Goal: Information Seeking & Learning: Learn about a topic

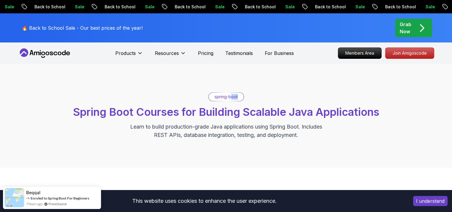
drag, startPoint x: 250, startPoint y: 92, endPoint x: 230, endPoint y: 94, distance: 20.6
click at [230, 94] on div "spring-boot Spring Boot Courses for Building Scalable Java Applications Learn t…" at bounding box center [226, 116] width 452 height 104
click at [230, 94] on div "spring-boot" at bounding box center [226, 97] width 35 height 8
click at [302, 104] on div "spring-boot Spring Boot Courses for Building Scalable Java Applications Learn t…" at bounding box center [226, 115] width 416 height 47
click at [220, 95] on p "spring-boot" at bounding box center [226, 97] width 23 height 6
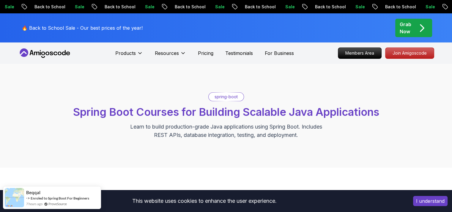
click at [314, 86] on div "spring-boot Spring Boot Courses for Building Scalable Java Applications Learn t…" at bounding box center [226, 116] width 452 height 104
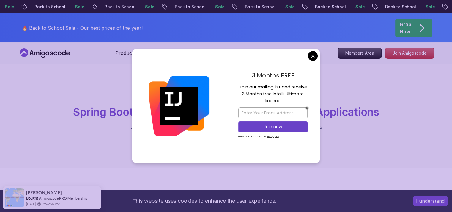
click at [317, 54] on div "3 Months FREE Join our mailing list and receive 3 Months free Intellij Ultimate…" at bounding box center [273, 106] width 94 height 115
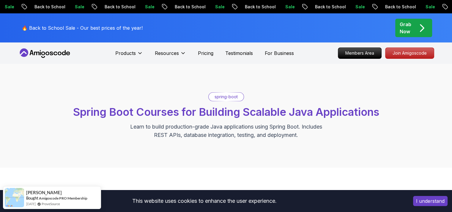
click at [197, 112] on span "Spring Boot Courses for Building Scalable Java Applications" at bounding box center [226, 111] width 306 height 13
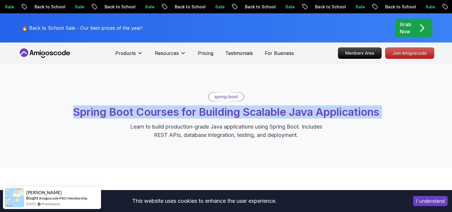
click at [197, 112] on span "Spring Boot Courses for Building Scalable Java Applications" at bounding box center [226, 111] width 306 height 13
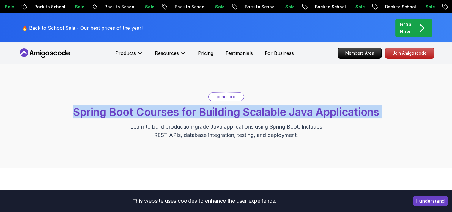
drag, startPoint x: 197, startPoint y: 112, endPoint x: 242, endPoint y: 105, distance: 45.4
click at [242, 105] on div "spring-boot Spring Boot Courses for Building Scalable Java Applications Learn t…" at bounding box center [226, 115] width 416 height 47
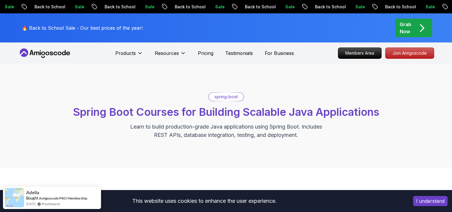
click at [223, 94] on p "spring-boot" at bounding box center [226, 97] width 23 height 6
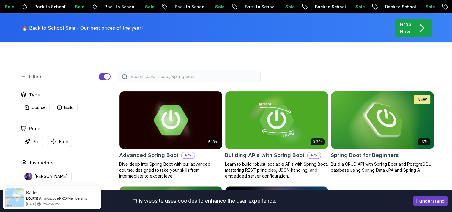
scroll to position [130, 0]
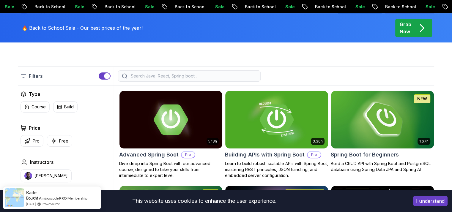
click at [350, 132] on img at bounding box center [382, 119] width 108 height 60
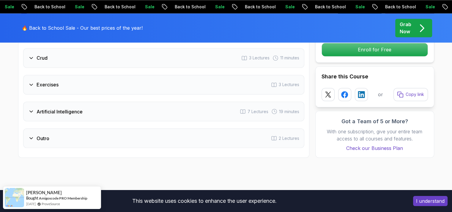
scroll to position [1022, 0]
click at [31, 111] on icon at bounding box center [31, 111] width 3 height 1
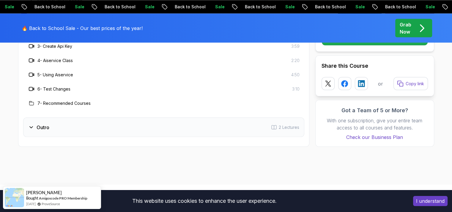
scroll to position [1105, 0]
click at [34, 123] on div "Outro" at bounding box center [38, 126] width 21 height 7
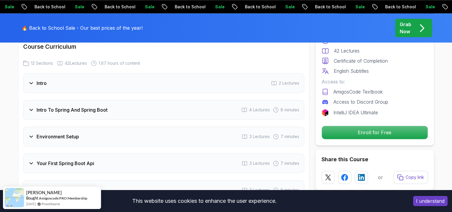
scroll to position [754, 0]
click at [29, 79] on div "Intro 2 Lectures" at bounding box center [163, 84] width 281 height 20
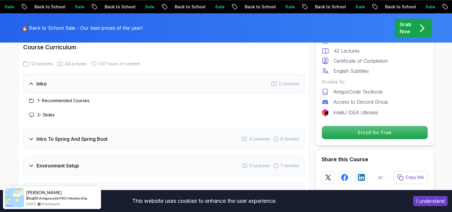
click at [33, 136] on icon at bounding box center [31, 139] width 6 height 6
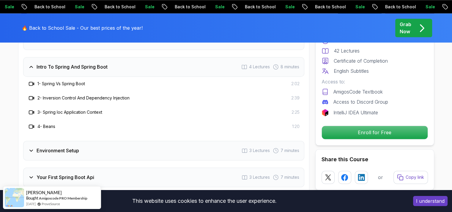
scroll to position [798, 0]
click at [31, 147] on icon at bounding box center [31, 150] width 6 height 6
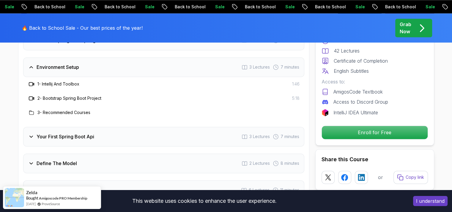
scroll to position [824, 0]
click at [24, 127] on div "Your First Spring Boot Api 3 Lectures 7 minutes" at bounding box center [163, 136] width 281 height 20
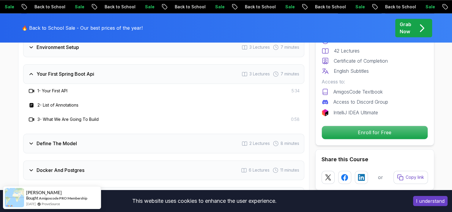
scroll to position [846, 0]
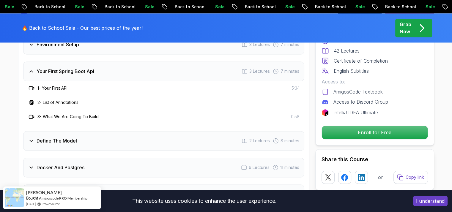
click at [28, 137] on div "Define The Model" at bounding box center [52, 140] width 49 height 7
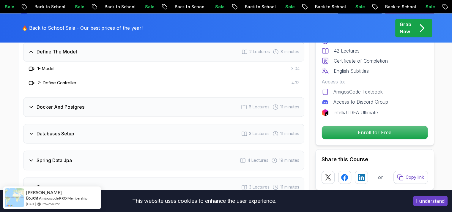
scroll to position [894, 0]
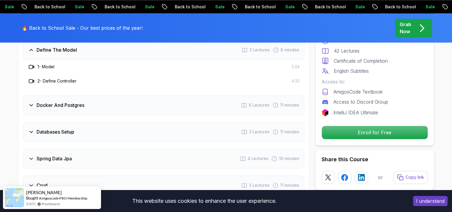
click at [31, 100] on div "Docker And Postgres 6 Lectures 11 minutes" at bounding box center [163, 105] width 281 height 20
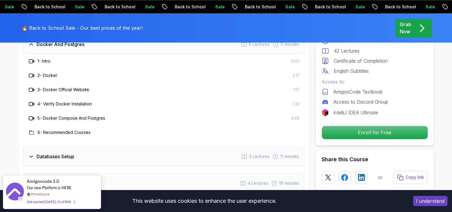
scroll to position [929, 0]
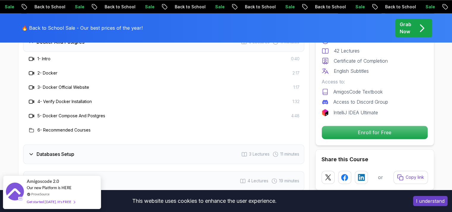
click at [30, 151] on icon at bounding box center [31, 154] width 6 height 6
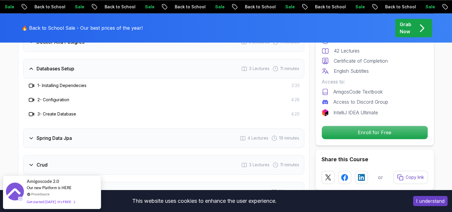
click at [24, 132] on div "Spring Data Jpa 4 Lectures 19 minutes" at bounding box center [163, 138] width 281 height 20
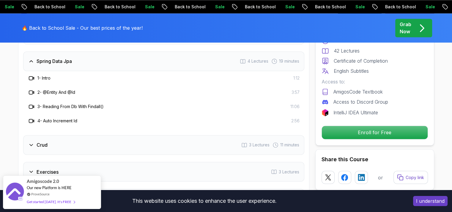
scroll to position [964, 0]
click at [31, 141] on icon at bounding box center [31, 144] width 6 height 6
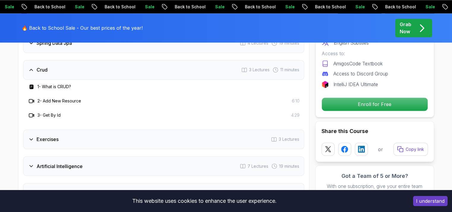
scroll to position [982, 0]
click at [32, 133] on div "Exercises 3 Lectures" at bounding box center [163, 139] width 281 height 20
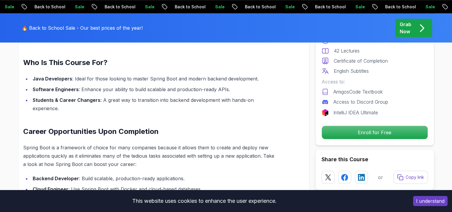
scroll to position [502, 0]
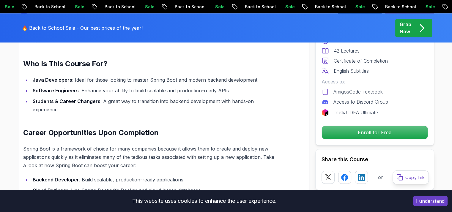
click at [413, 174] on p "Copy link" at bounding box center [414, 177] width 19 height 6
